Goal: Navigation & Orientation: Find specific page/section

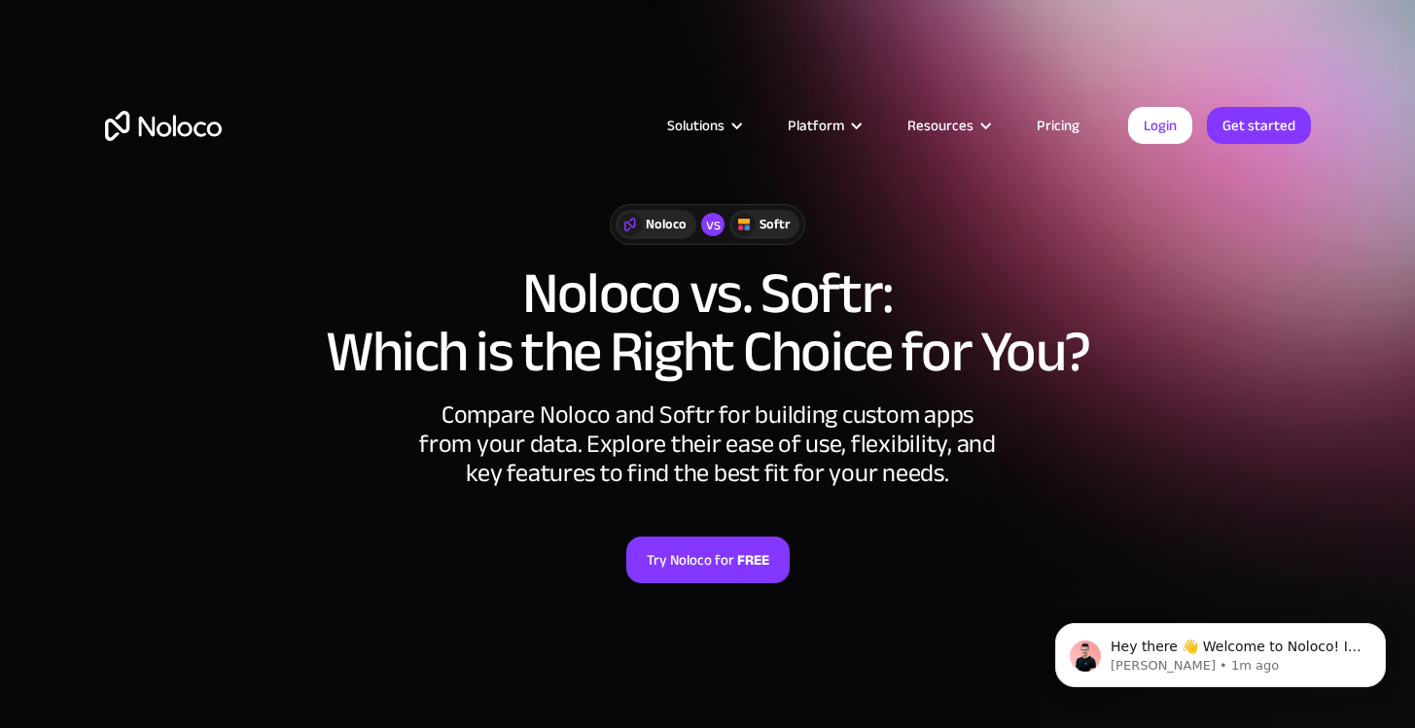
click at [189, 124] on img "home" at bounding box center [163, 126] width 117 height 30
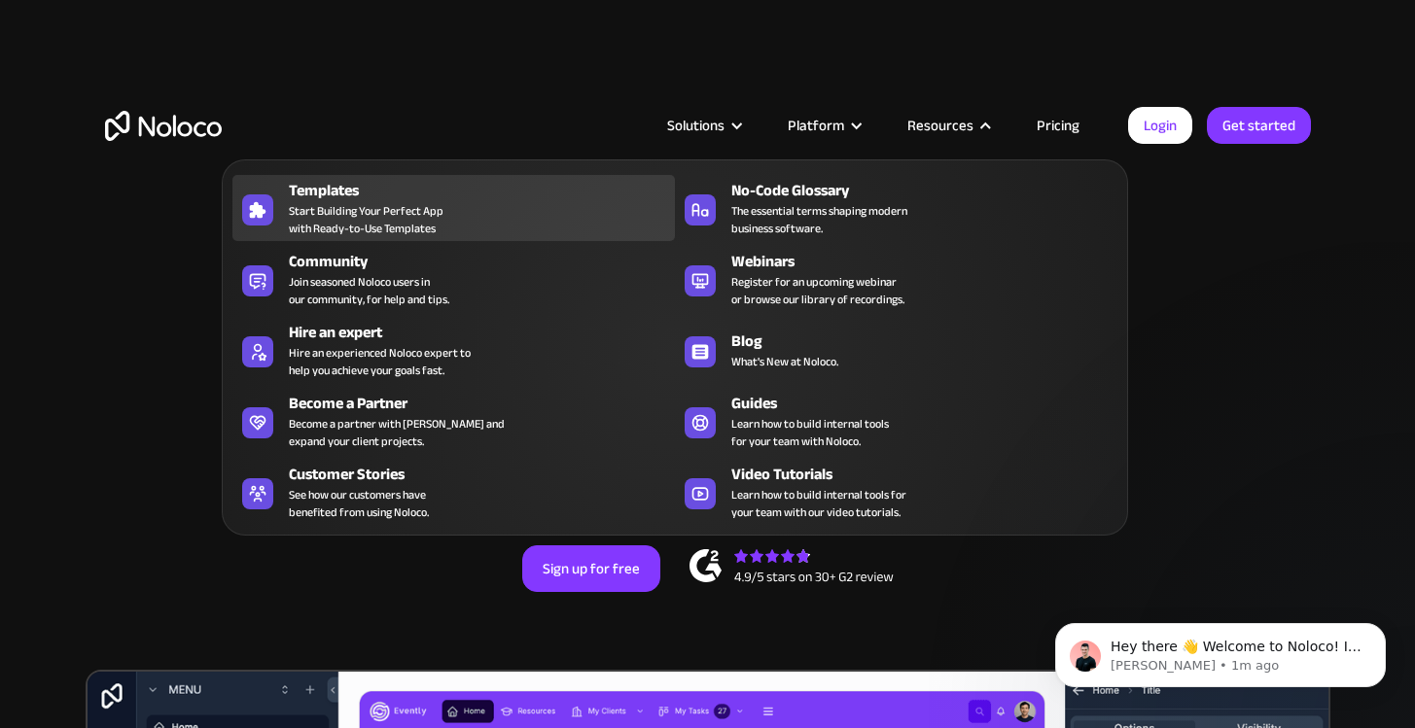
click at [326, 214] on span "Start Building Your Perfect App with Ready-to-Use Templates" at bounding box center [366, 219] width 155 height 35
